Goal: Find specific page/section: Find specific page/section

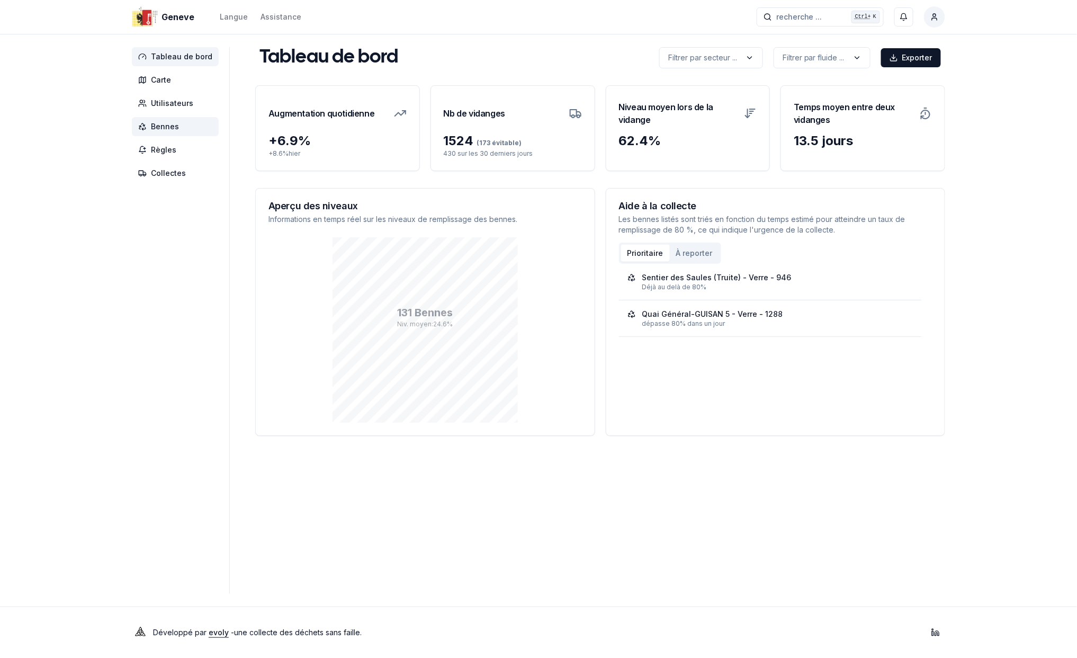
click at [165, 126] on span "Bennes" at bounding box center [165, 126] width 28 height 11
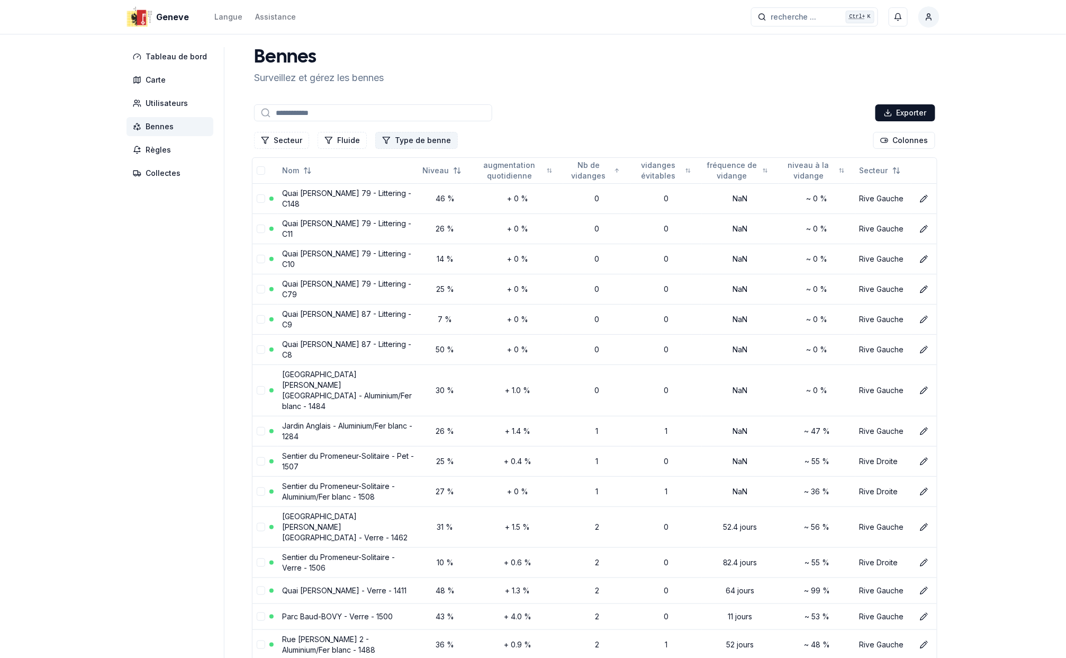
click at [392, 140] on button "Type de benne" at bounding box center [416, 140] width 83 height 17
click at [332, 138] on button "Fluide" at bounding box center [342, 140] width 49 height 17
click at [287, 138] on button "Secteur" at bounding box center [281, 140] width 55 height 17
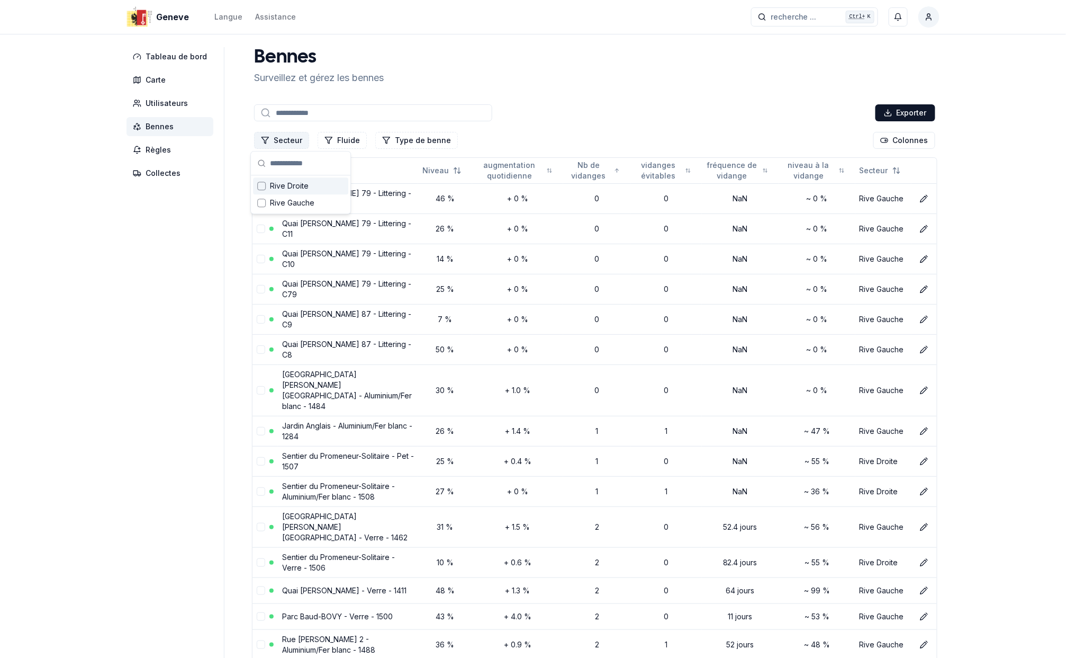
click at [287, 138] on button "Secteur" at bounding box center [281, 140] width 55 height 17
click at [317, 114] on input at bounding box center [373, 112] width 238 height 17
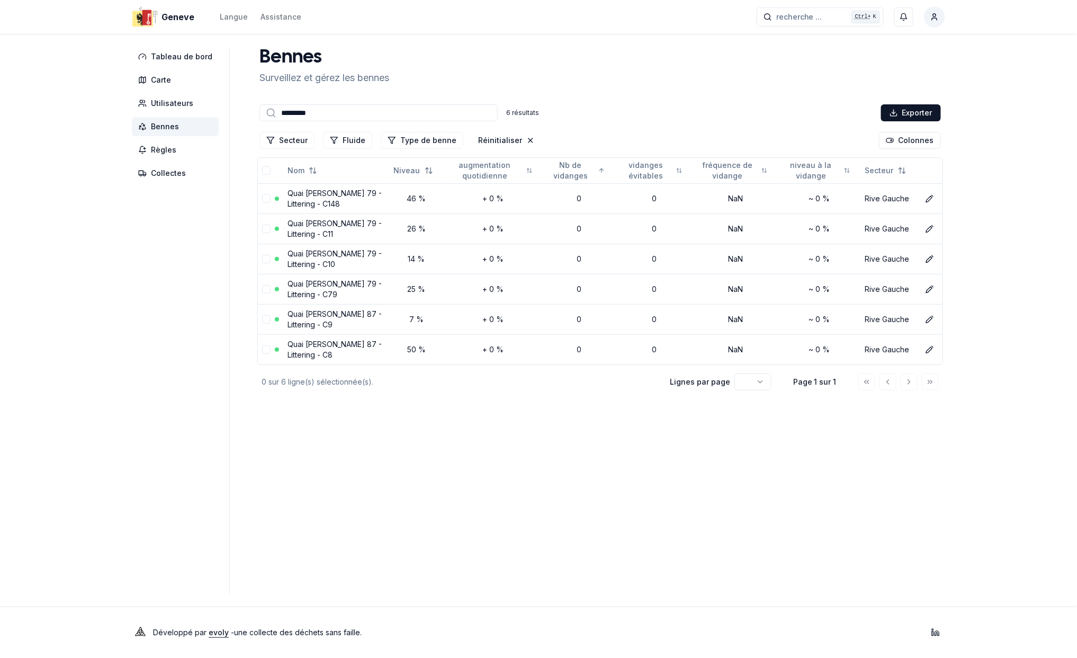
type input "*********"
click at [574, 522] on main "[PERSON_NAME] et gérez les bennes ********* 6 résultats Exporter Secteur Fluide…" at bounding box center [600, 320] width 690 height 546
drag, startPoint x: 261, startPoint y: 198, endPoint x: 269, endPoint y: 217, distance: 20.6
click at [262, 198] on button "select-row" at bounding box center [266, 198] width 8 height 8
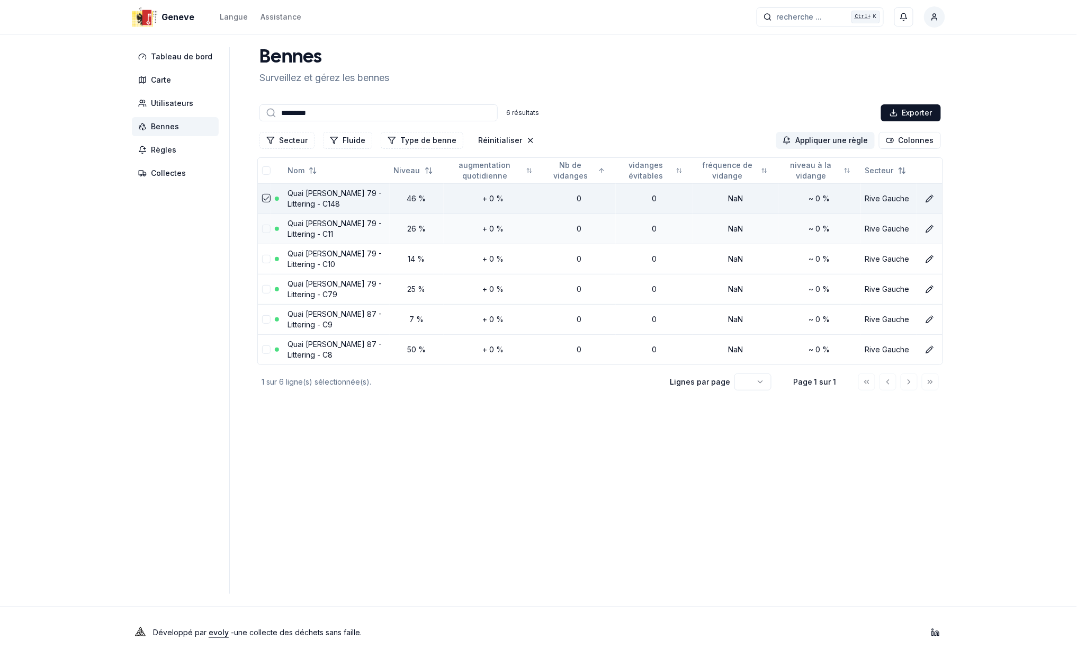
click at [263, 224] on button "select-row" at bounding box center [266, 228] width 8 height 8
click at [262, 259] on button "select-row" at bounding box center [266, 259] width 8 height 8
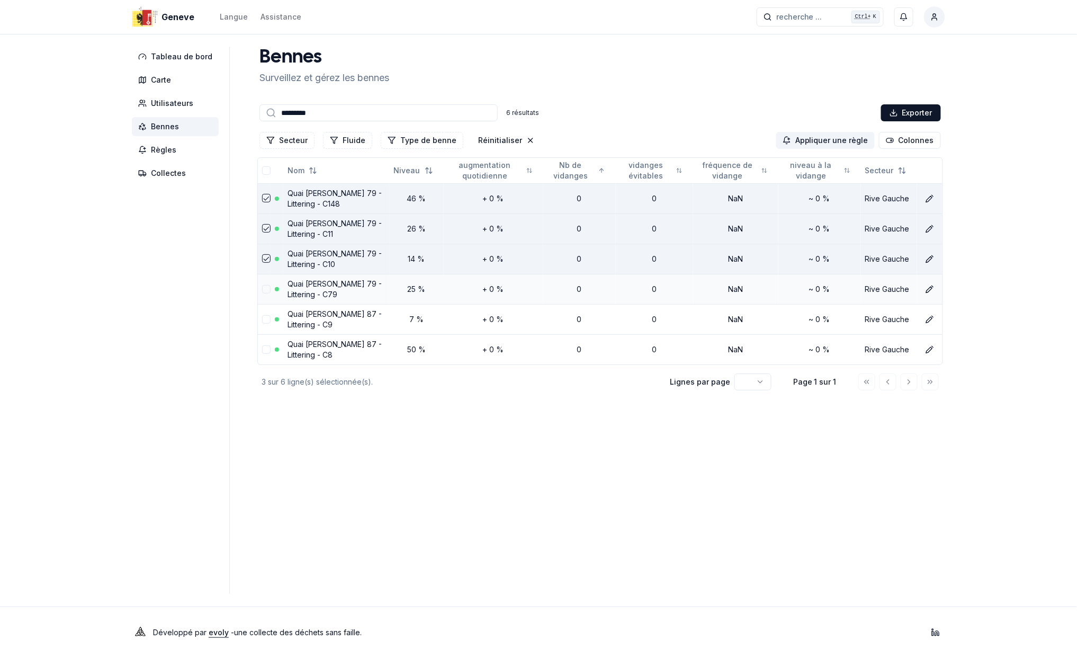
click at [263, 289] on button "select-row" at bounding box center [266, 289] width 8 height 8
click at [262, 320] on button "select-row" at bounding box center [266, 319] width 8 height 8
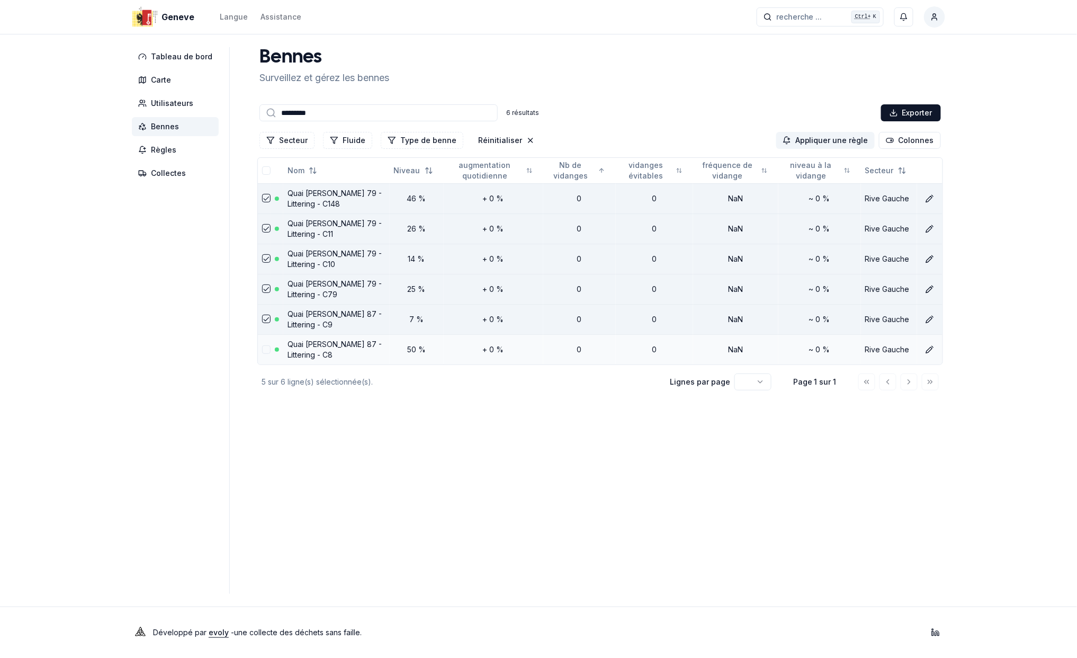
click at [266, 349] on button "select-row" at bounding box center [266, 349] width 8 height 8
click at [165, 80] on span "Carte" at bounding box center [161, 80] width 20 height 11
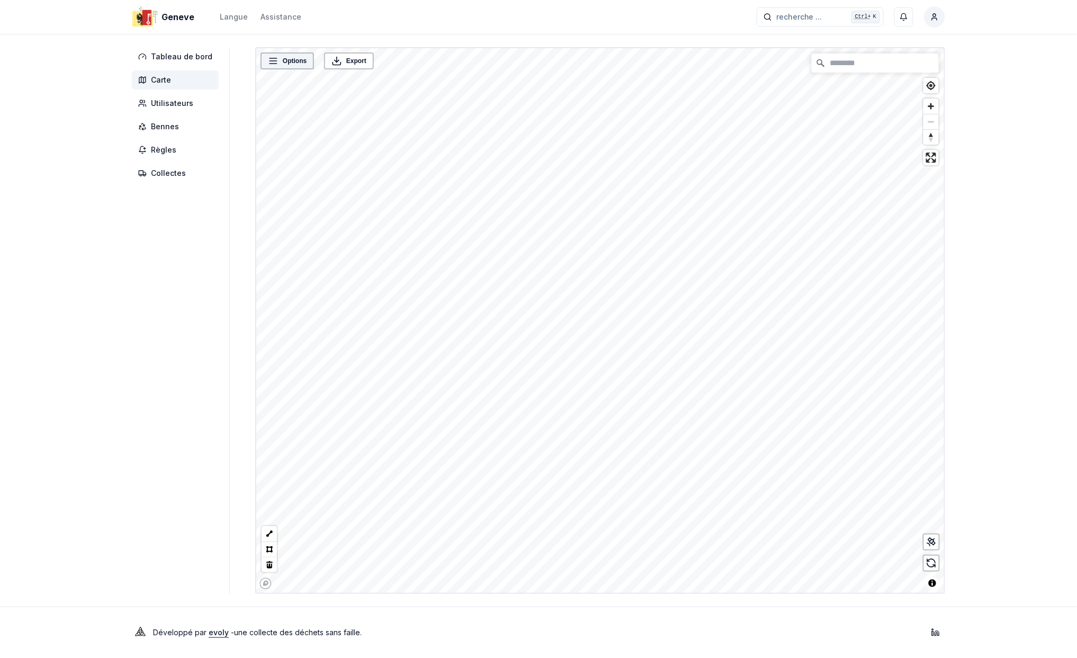
click at [287, 65] on span "Options" at bounding box center [295, 61] width 24 height 11
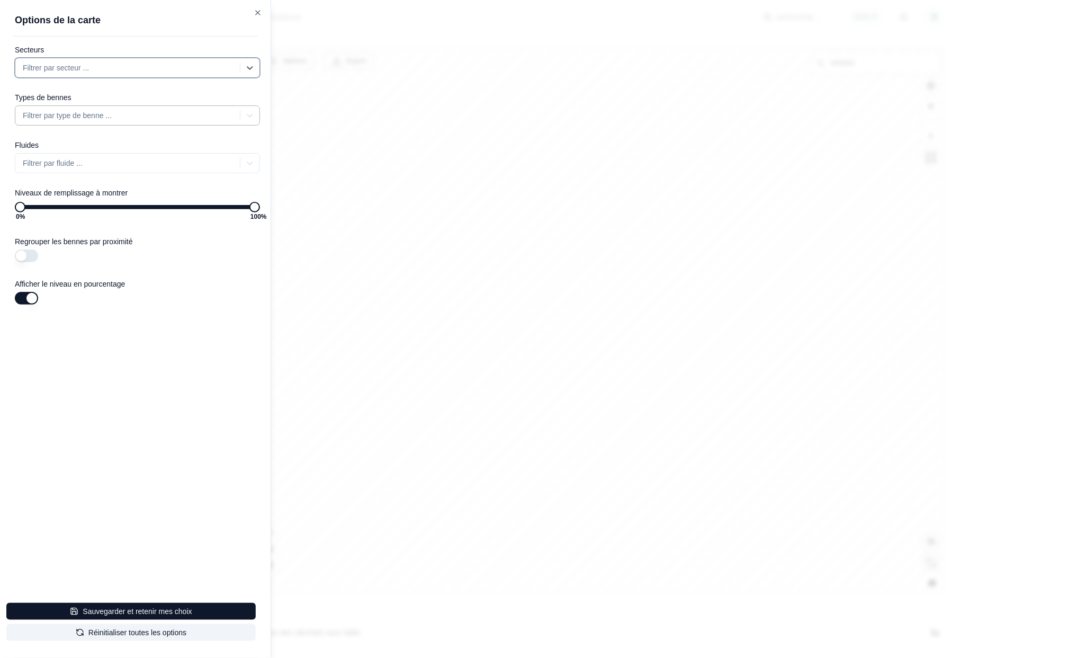
click at [130, 116] on div at bounding box center [129, 115] width 212 height 13
click at [188, 324] on div "Secteurs Filtrer par secteur ... Types de bennes Filtrer par type de benne ... …" at bounding box center [142, 205] width 258 height 321
click at [80, 161] on div at bounding box center [129, 163] width 212 height 13
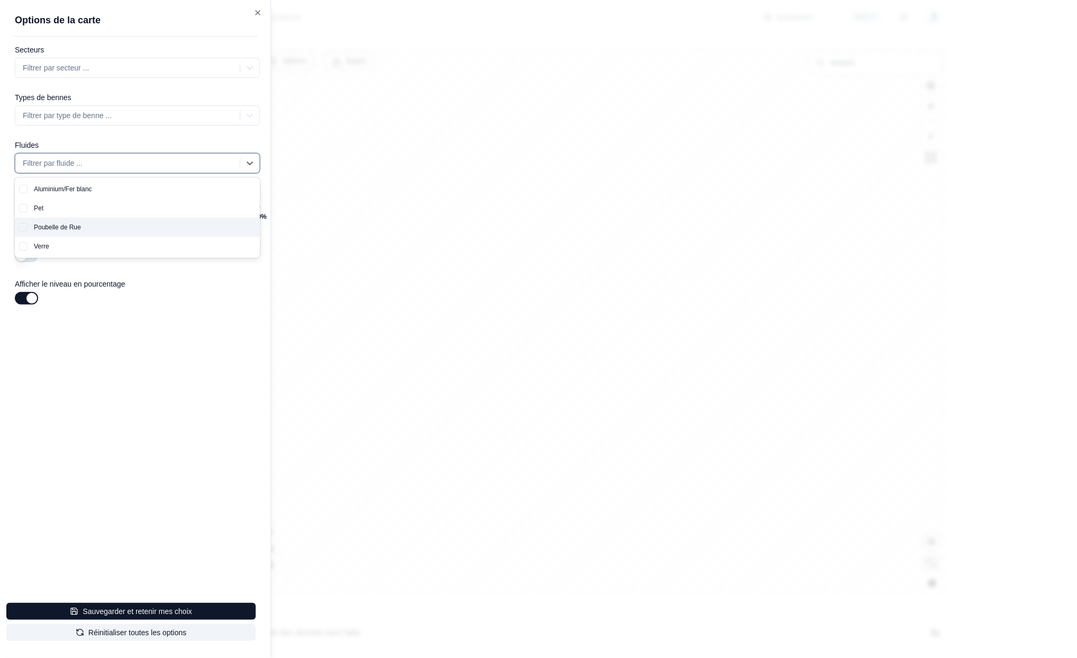
click at [20, 227] on button "button" at bounding box center [23, 227] width 8 height 8
click at [23, 227] on button "button" at bounding box center [23, 227] width 8 height 8
click at [24, 189] on button "button" at bounding box center [23, 189] width 8 height 8
click at [50, 231] on div "Poubelle de Rue" at bounding box center [144, 227] width 232 height 19
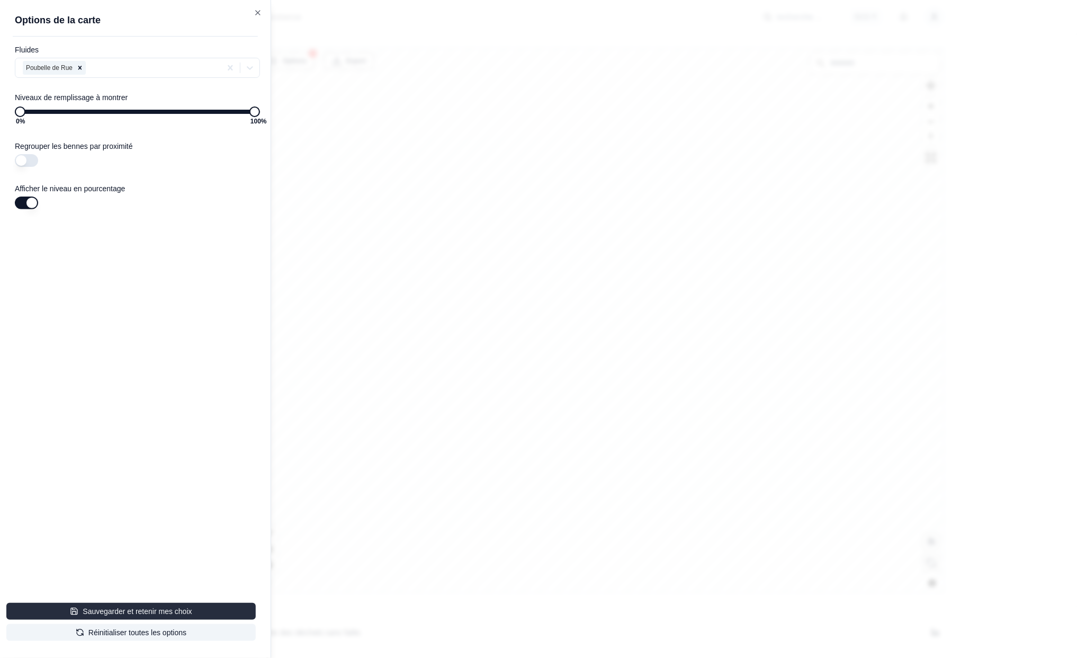
click at [146, 610] on button "Sauvegarder et retenir mes choix" at bounding box center [130, 610] width 249 height 17
click at [257, 14] on icon "button" at bounding box center [258, 12] width 8 height 8
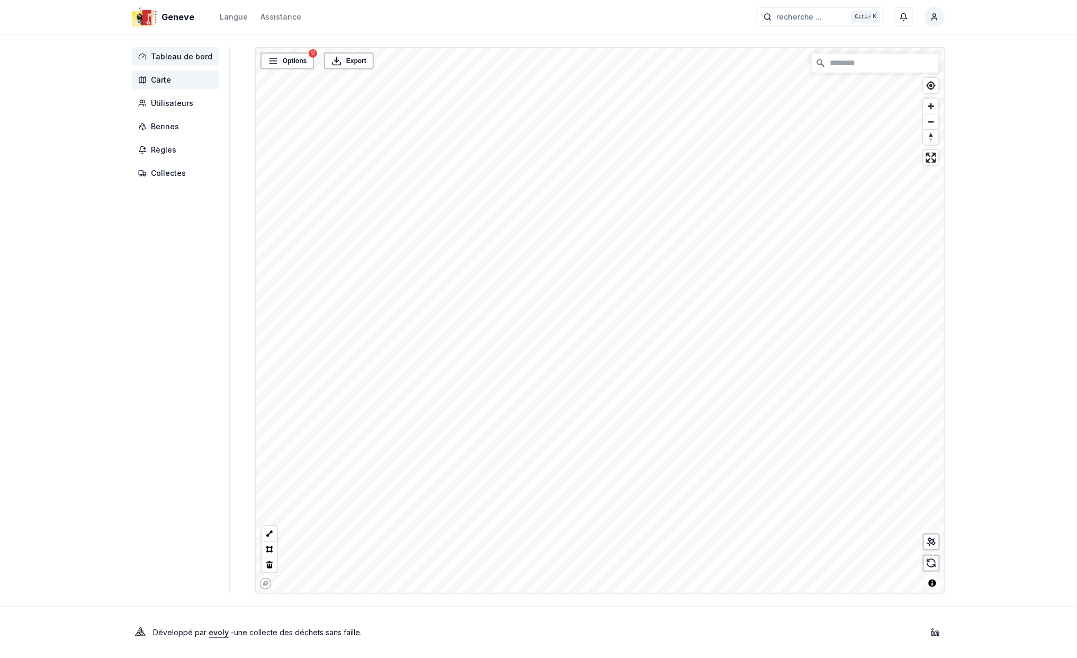
click at [185, 52] on span "Tableau de bord" at bounding box center [181, 56] width 61 height 11
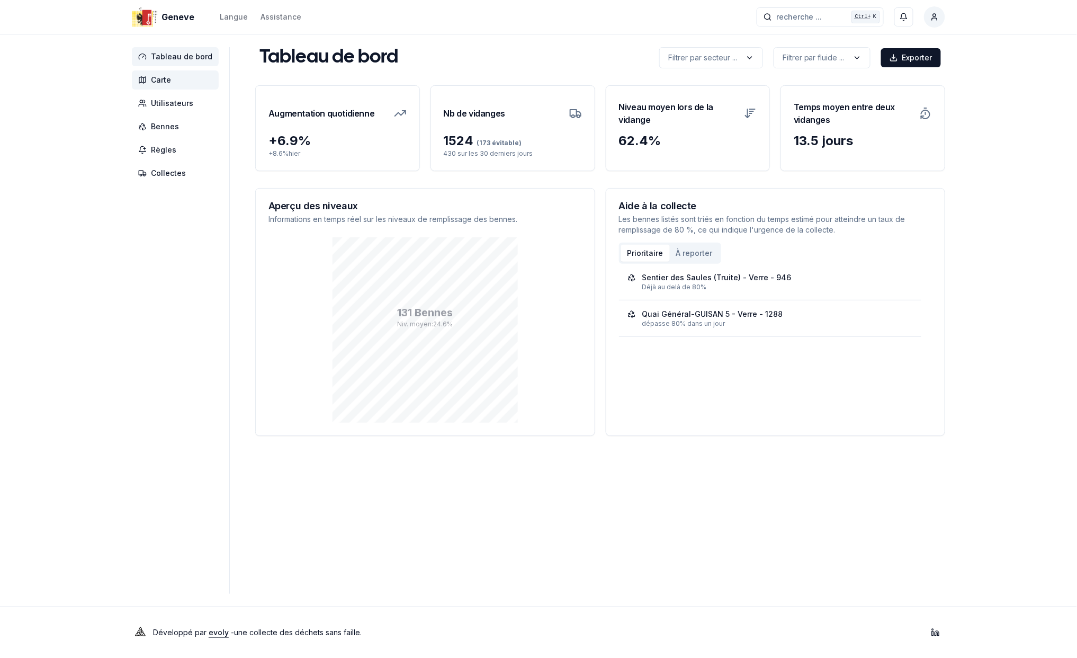
click at [170, 85] on span "Carte" at bounding box center [161, 80] width 20 height 11
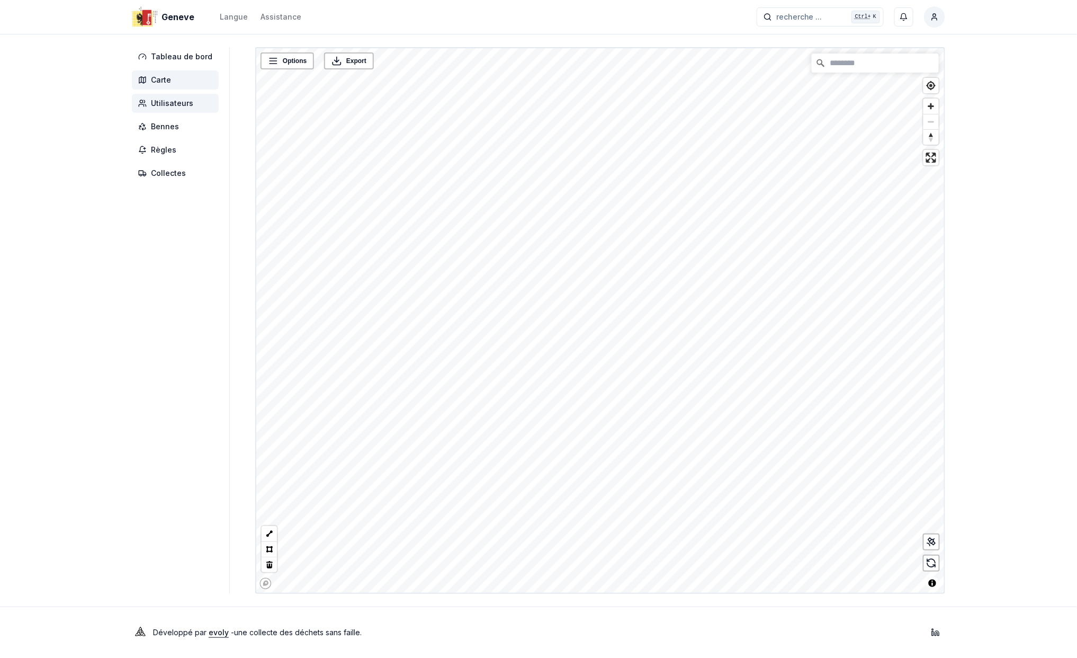
click at [169, 104] on span "Utilisateurs" at bounding box center [172, 103] width 42 height 11
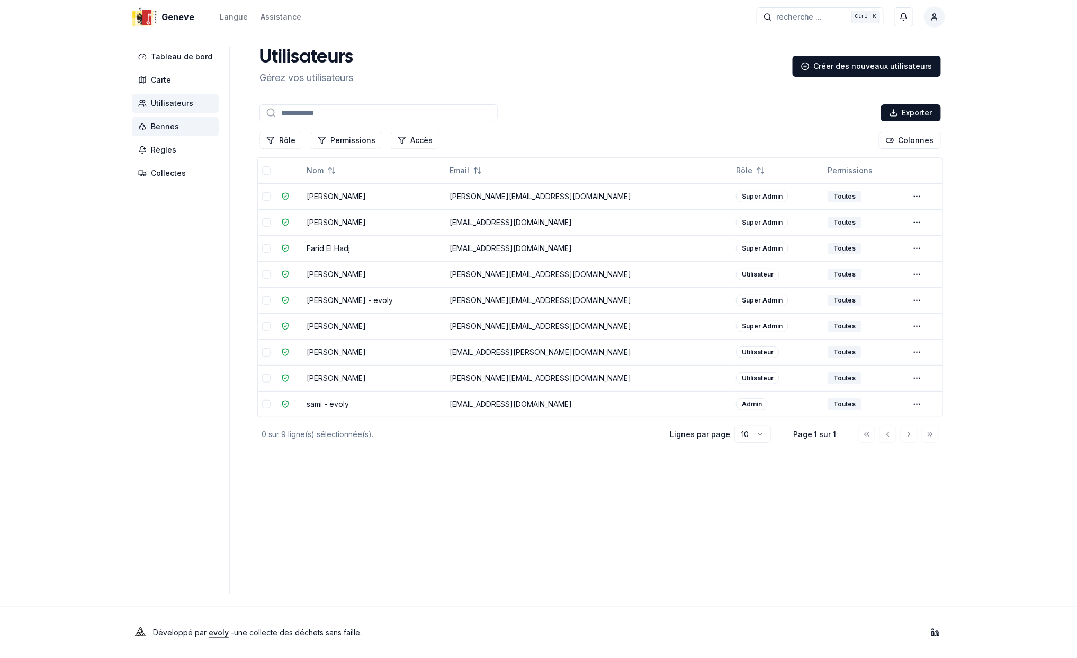
click at [161, 134] on span "Bennes" at bounding box center [175, 126] width 87 height 19
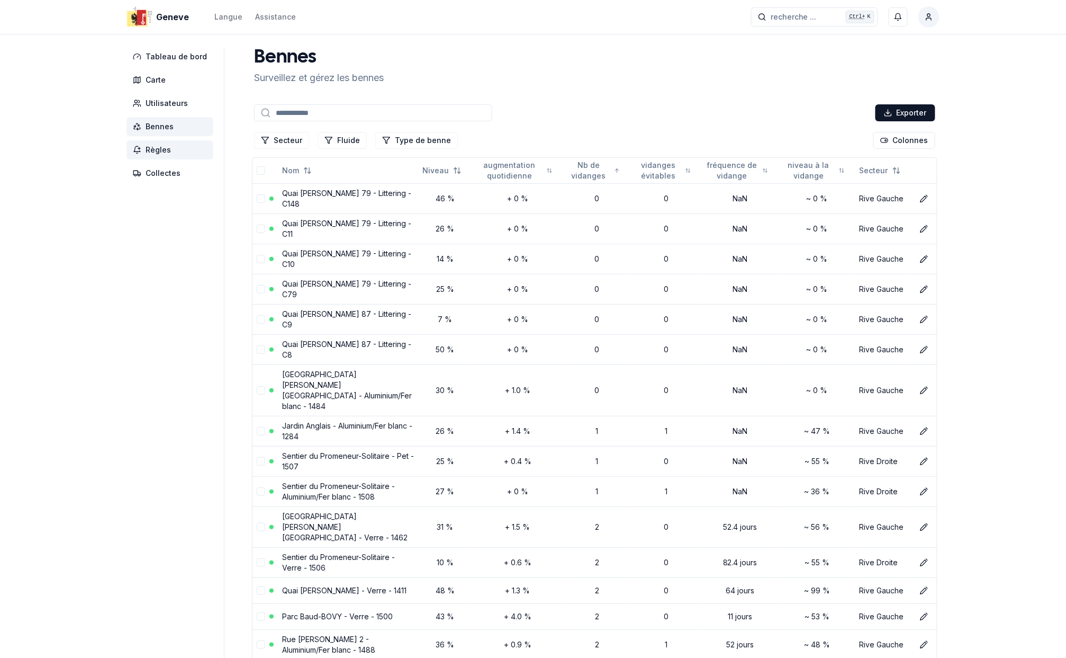
click at [161, 150] on span "Règles" at bounding box center [158, 150] width 25 height 11
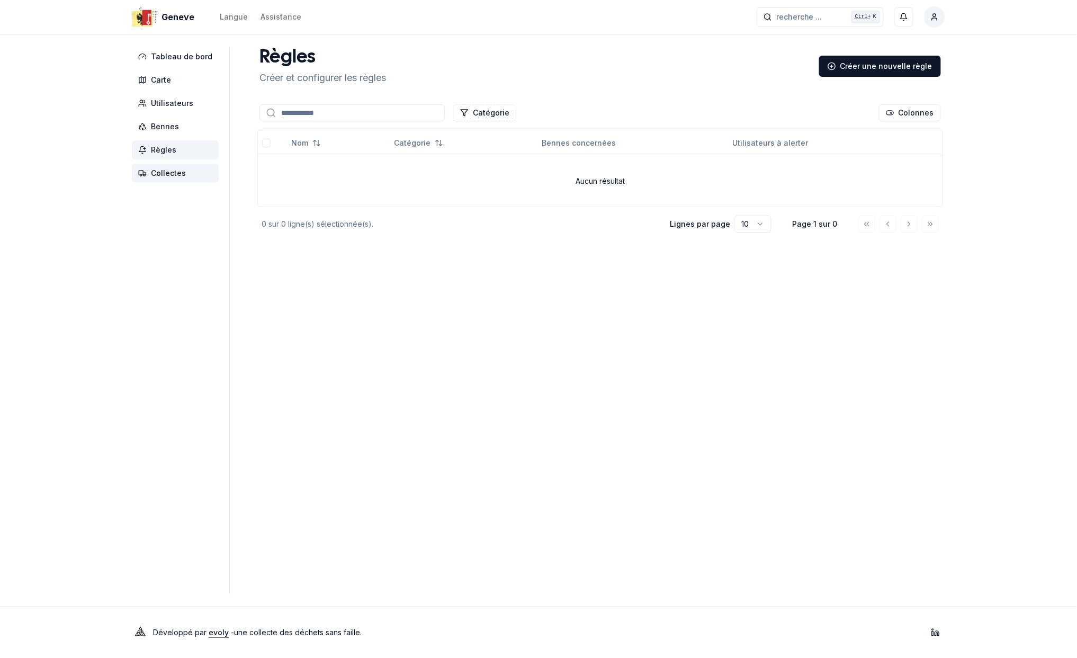
click at [165, 173] on span "Collectes" at bounding box center [168, 173] width 35 height 11
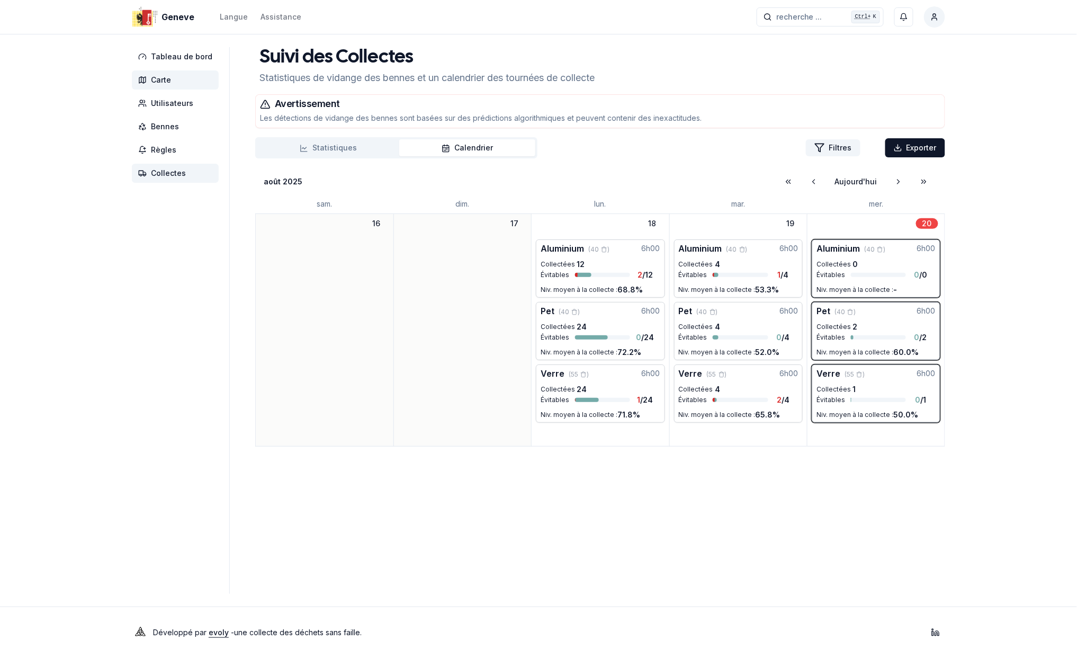
click at [161, 75] on span "Carte" at bounding box center [161, 80] width 20 height 11
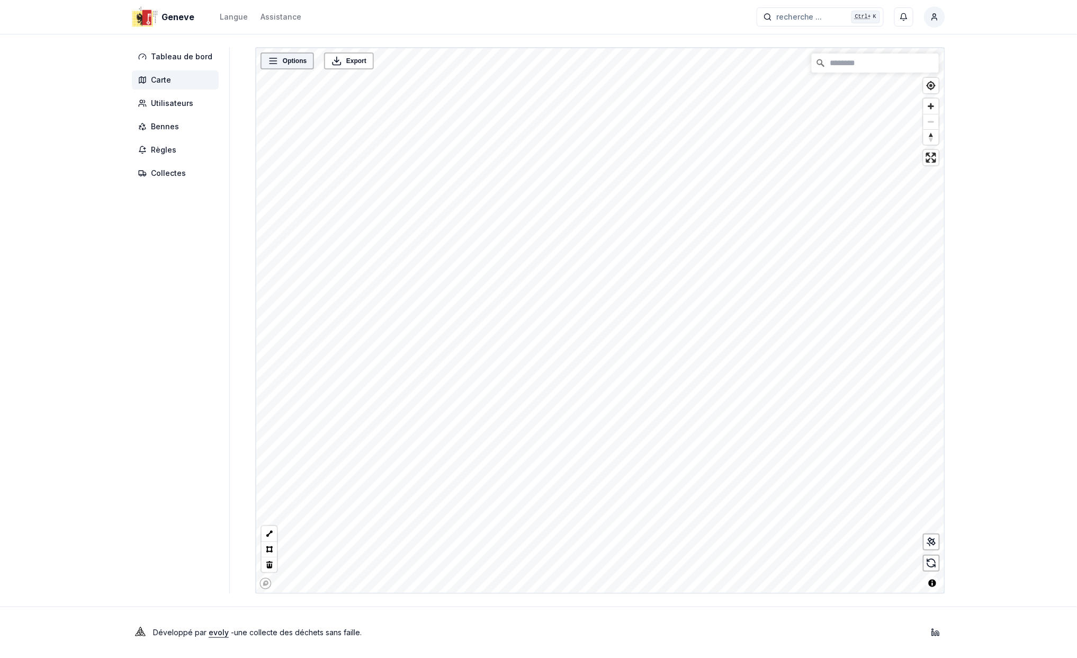
click at [274, 61] on div "Options" at bounding box center [287, 61] width 47 height 11
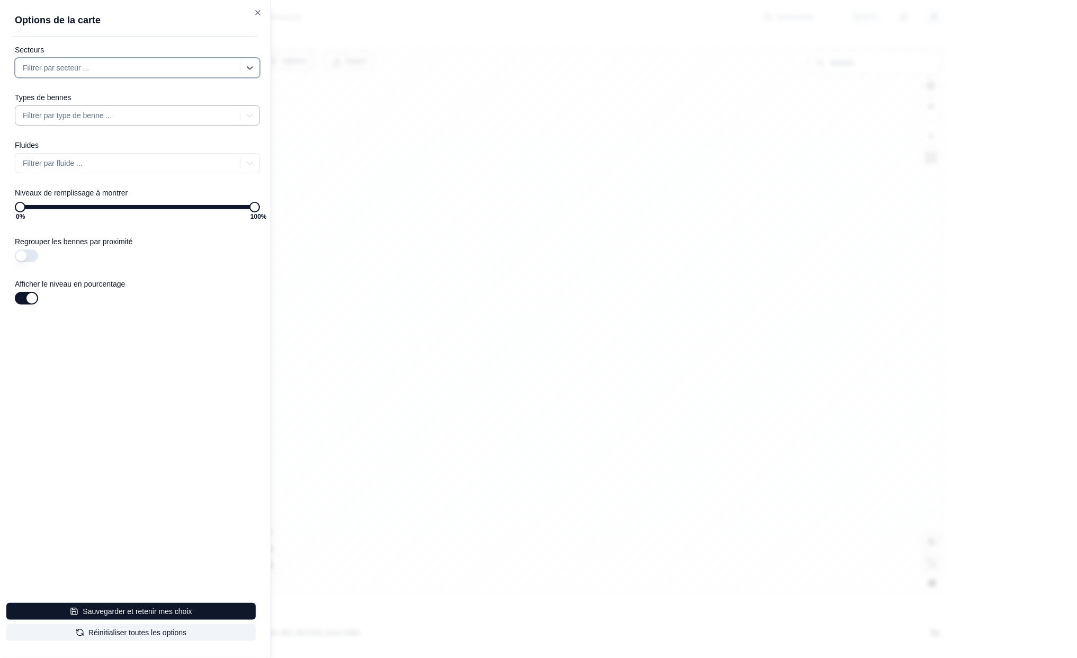
click at [161, 106] on div "Filtrer par type de benne ..." at bounding box center [137, 115] width 245 height 20
click at [162, 108] on div "Filtrer par type de benne ..." at bounding box center [128, 115] width 222 height 17
click at [165, 158] on div at bounding box center [129, 163] width 212 height 13
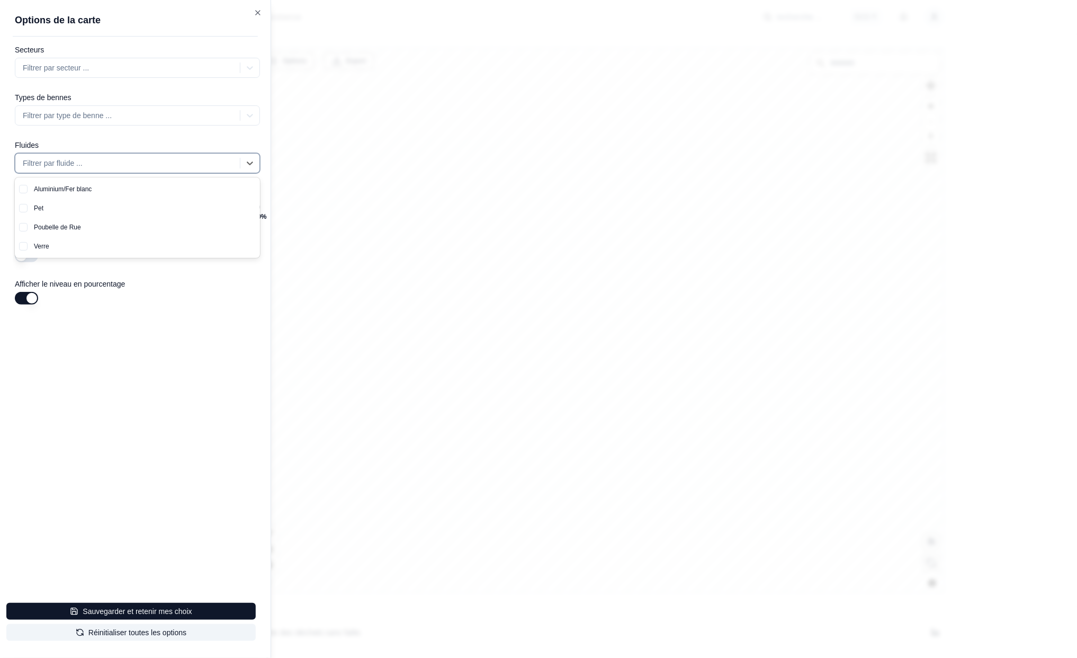
click at [86, 224] on div "Poubelle de Rue" at bounding box center [144, 227] width 232 height 19
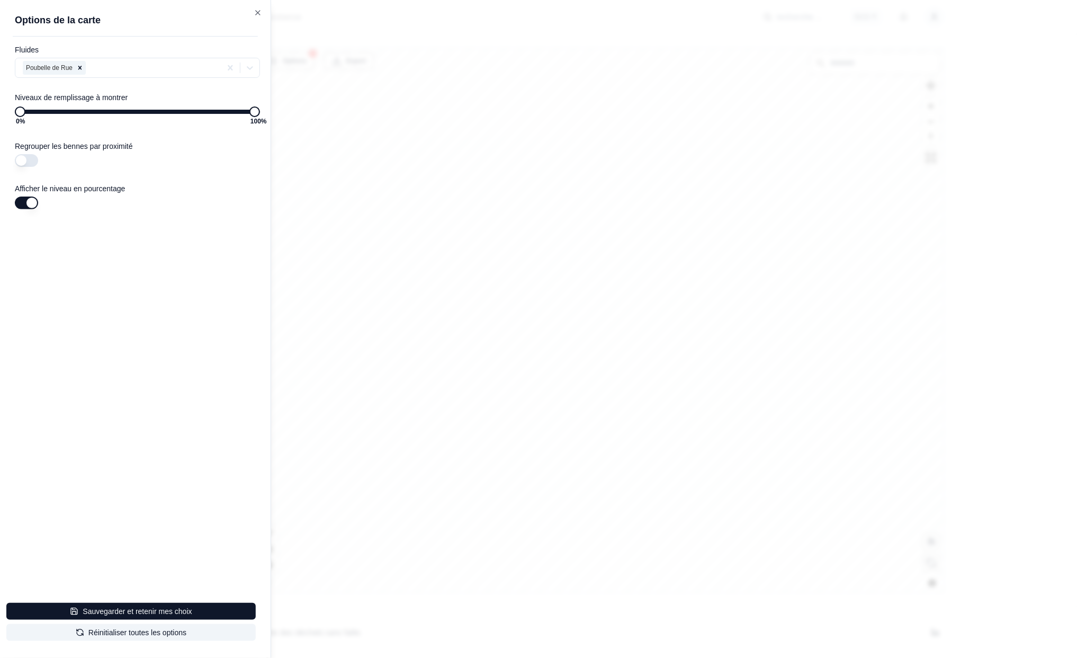
click at [442, 340] on div at bounding box center [538, 329] width 1077 height 658
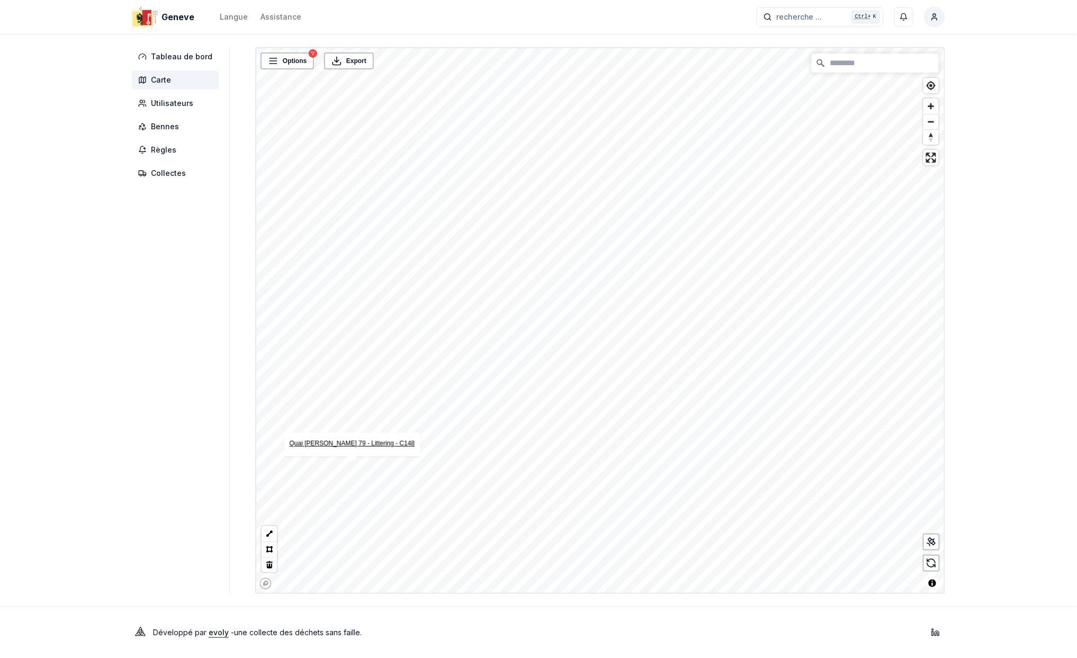
click at [365, 444] on link "Quai [PERSON_NAME] 79 - Littering - C148" at bounding box center [352, 442] width 125 height 7
